Goal: Task Accomplishment & Management: Manage account settings

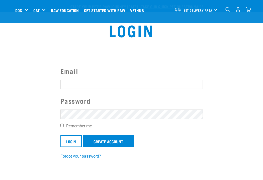
scroll to position [9, 0]
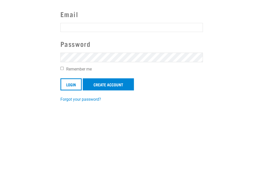
click at [70, 71] on input "Email" at bounding box center [132, 75] width 143 height 9
click at [10, 69] on section "Email Password Remember me Login Create Account Forgot your password?" at bounding box center [131, 101] width 263 height 112
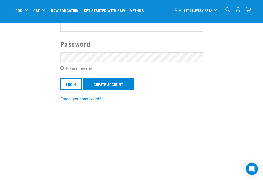
click at [87, 25] on input "Email" at bounding box center [132, 27] width 143 height 9
type input "katelynch@actrix.co.nz"
click at [73, 88] on input "Login" at bounding box center [71, 84] width 21 height 12
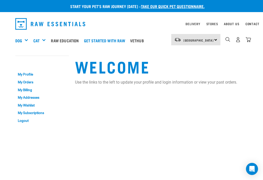
click at [25, 84] on link "My Orders" at bounding box center [42, 82] width 54 height 8
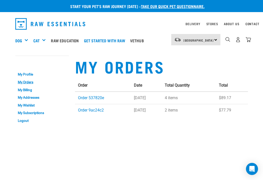
click at [94, 97] on link "Order 537820e" at bounding box center [91, 97] width 26 height 5
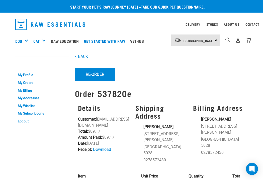
click at [0, 0] on div "Shop All Dog" at bounding box center [0, 0] width 0 height 0
click at [0, 0] on div "Mixes & Minces" at bounding box center [0, 0] width 0 height 0
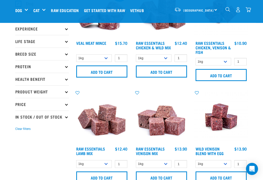
scroll to position [52, 0]
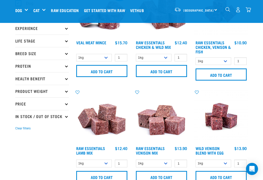
click at [98, 129] on img at bounding box center [102, 116] width 54 height 54
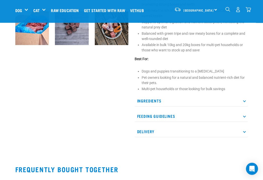
scroll to position [185, 0]
click at [242, 121] on p "Feeding Guidelines" at bounding box center [192, 115] width 114 height 11
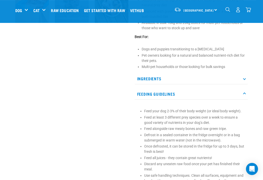
scroll to position [206, 0]
